Goal: Task Accomplishment & Management: Manage account settings

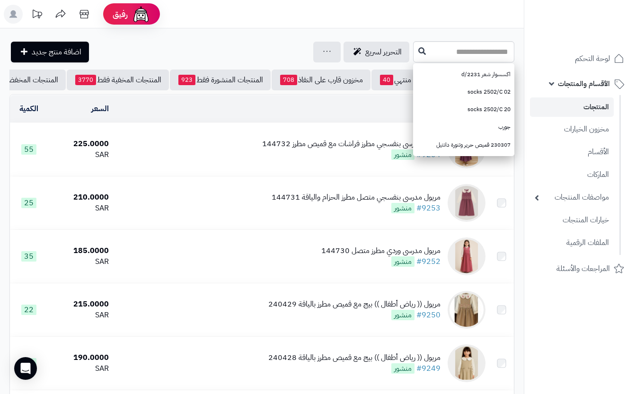
scroll to position [63, 0]
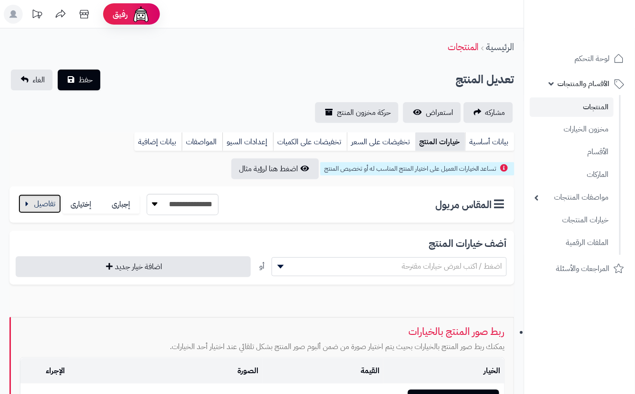
click at [21, 206] on button "button" at bounding box center [39, 204] width 43 height 19
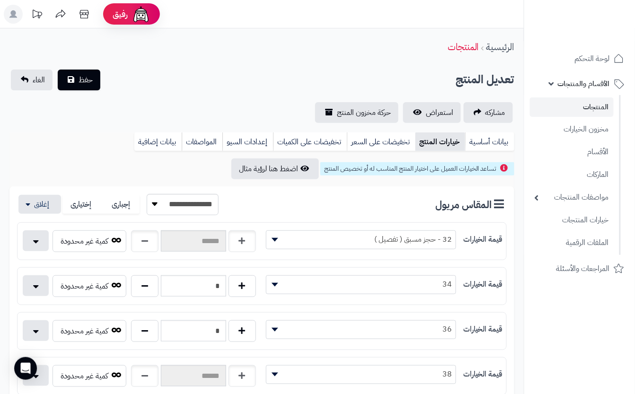
click at [199, 72] on div "تعديل المنتج حفظ الغاء" at bounding box center [261, 80] width 505 height 21
click at [82, 84] on span "حفظ" at bounding box center [86, 79] width 14 height 11
